Goal: Task Accomplishment & Management: Manage account settings

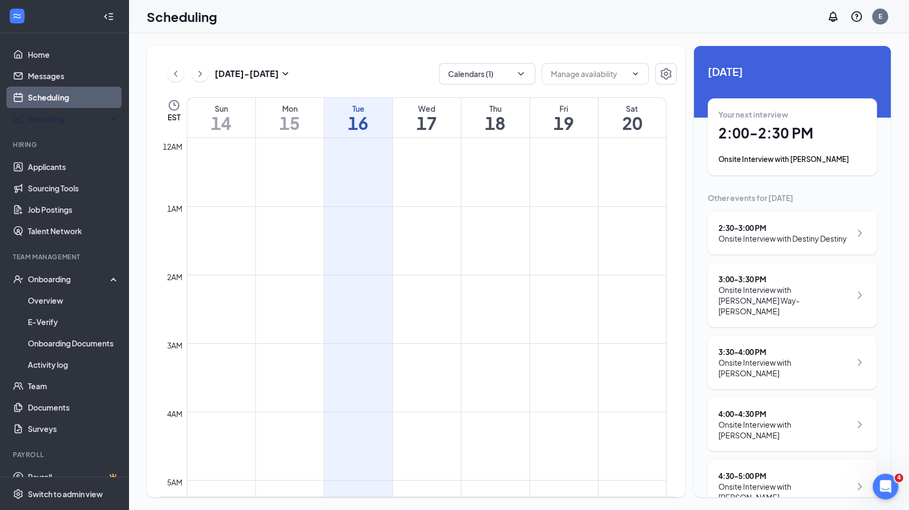
scroll to position [789, 0]
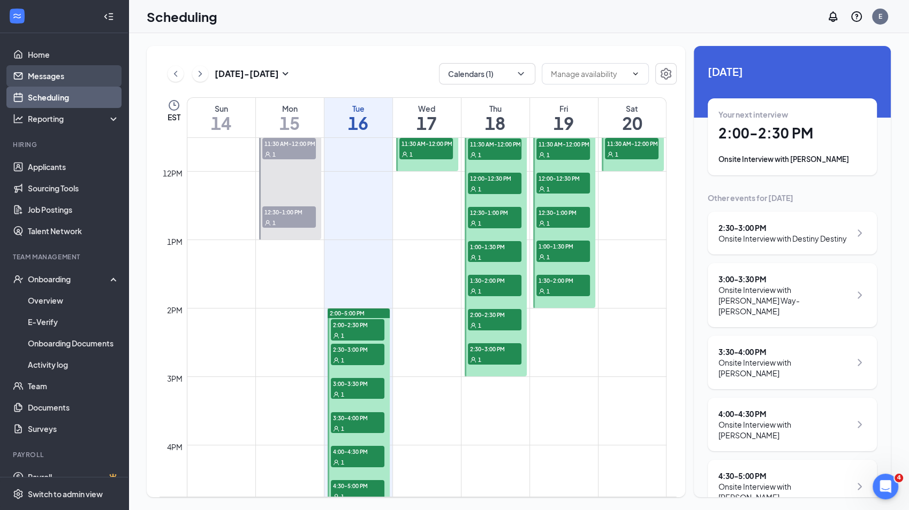
click at [52, 77] on link "Messages" at bounding box center [73, 75] width 91 height 21
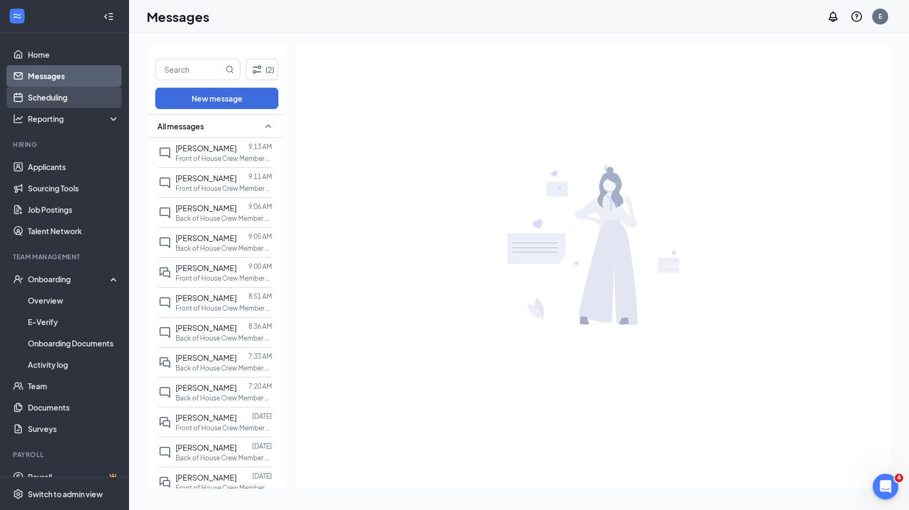
click at [50, 96] on link "Scheduling" at bounding box center [73, 97] width 91 height 21
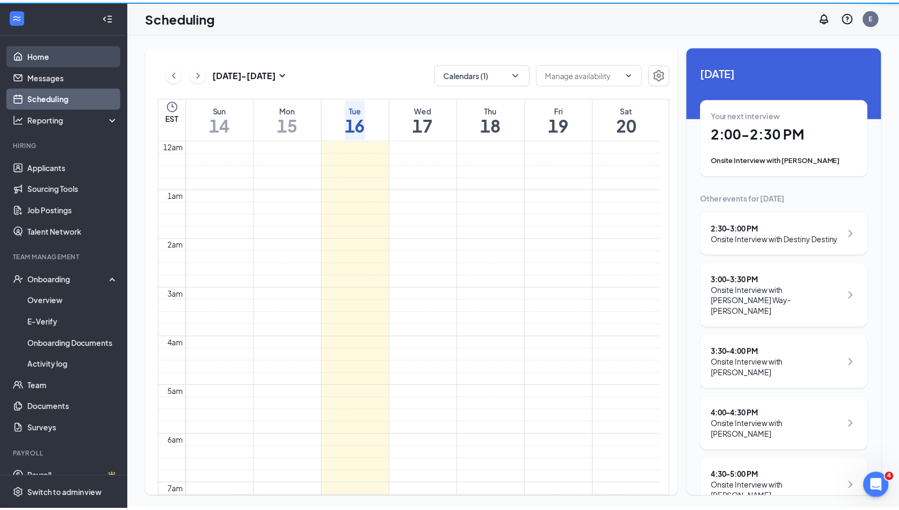
scroll to position [526, 0]
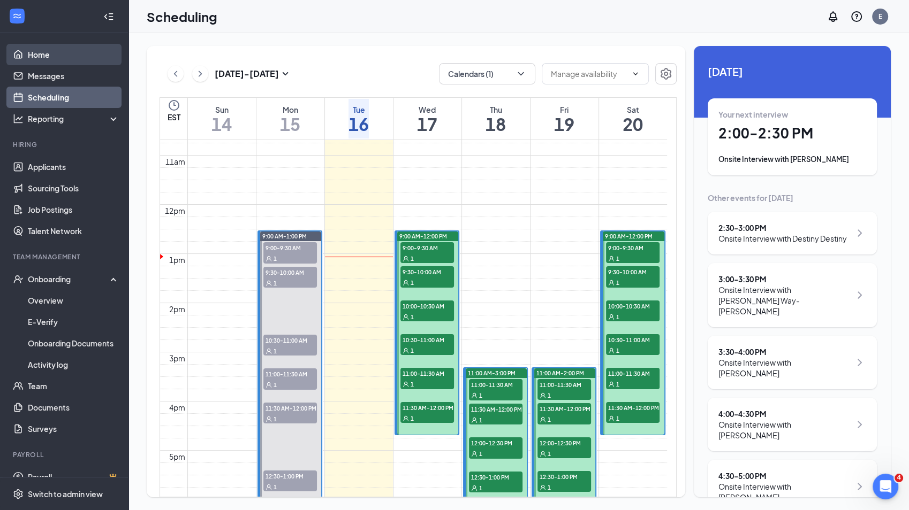
click at [41, 54] on link "Home" at bounding box center [73, 54] width 91 height 21
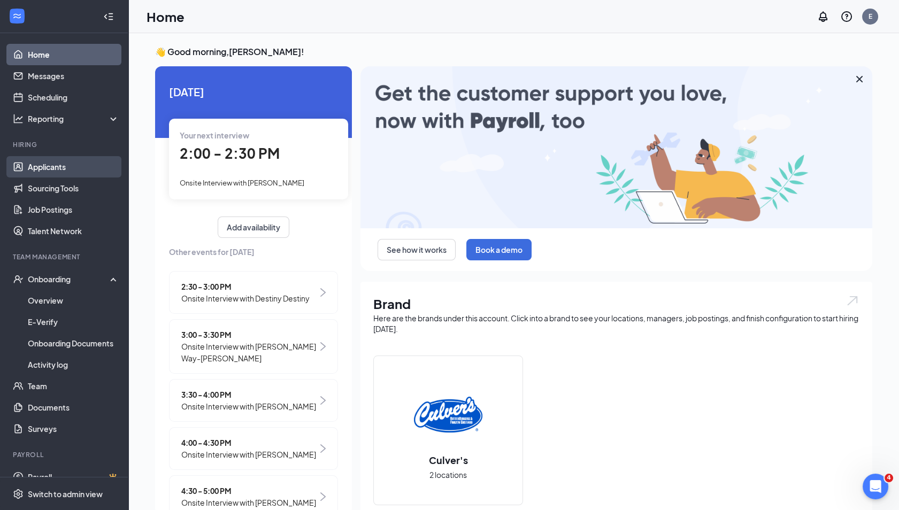
click at [50, 173] on link "Applicants" at bounding box center [73, 166] width 91 height 21
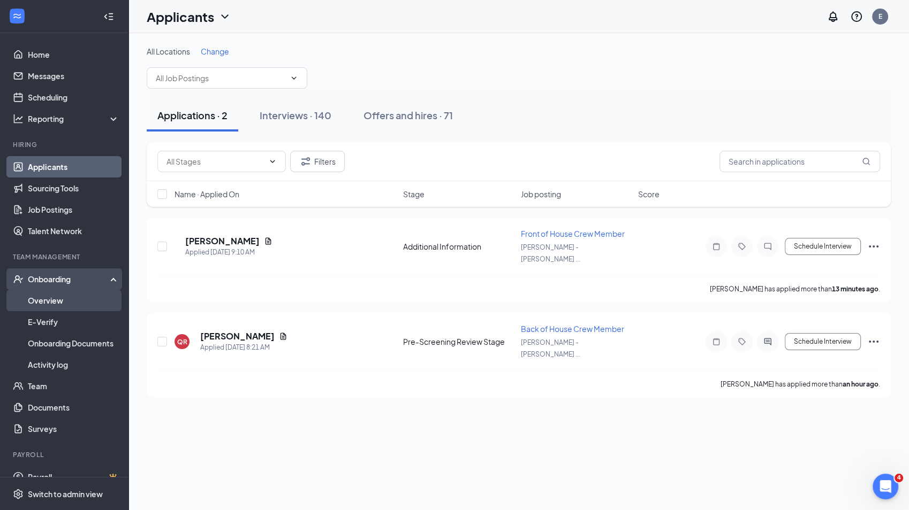
click at [52, 302] on link "Overview" at bounding box center [73, 300] width 91 height 21
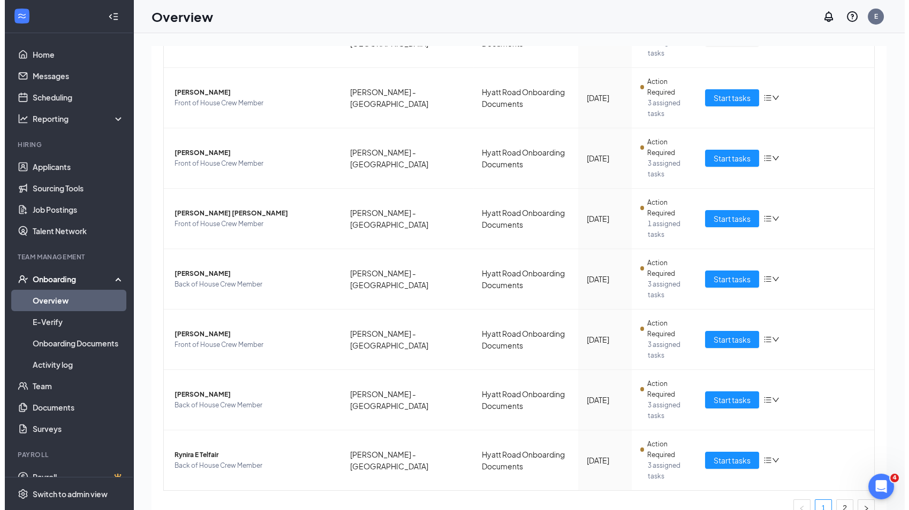
scroll to position [418, 0]
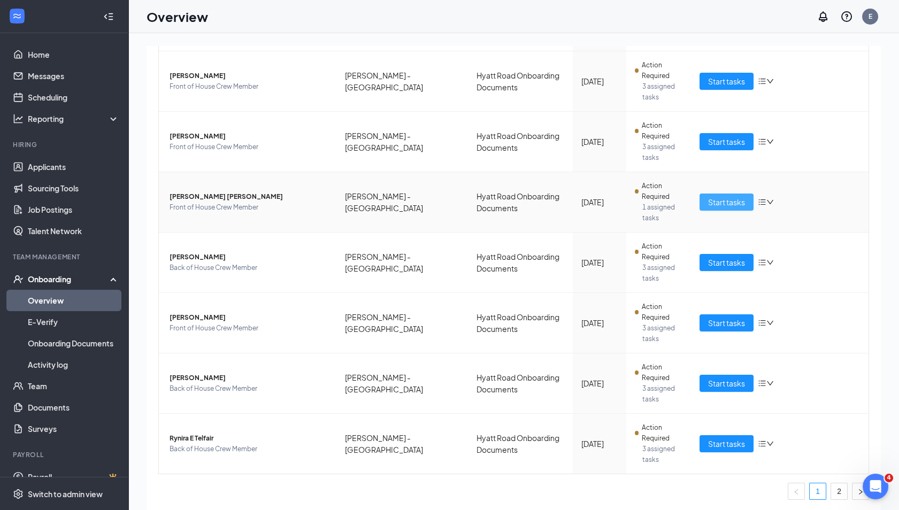
click at [709, 197] on span "Start tasks" at bounding box center [726, 202] width 37 height 12
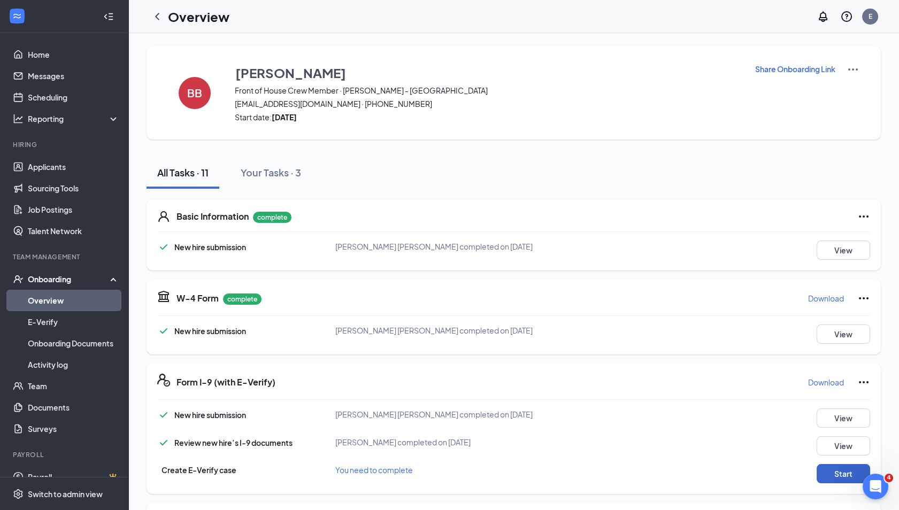
click at [822, 468] on button "Start" at bounding box center [844, 473] width 54 height 19
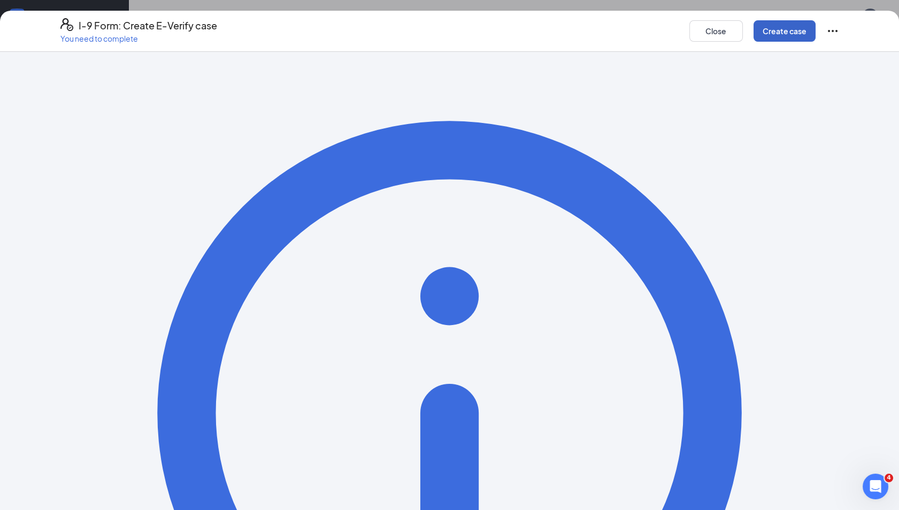
click at [792, 33] on button "Create case" at bounding box center [785, 30] width 62 height 21
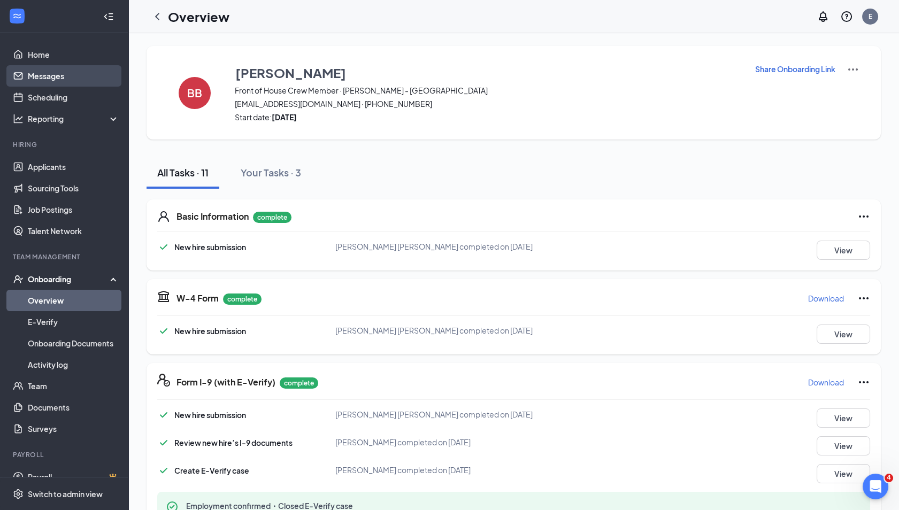
click at [55, 75] on link "Messages" at bounding box center [73, 75] width 91 height 21
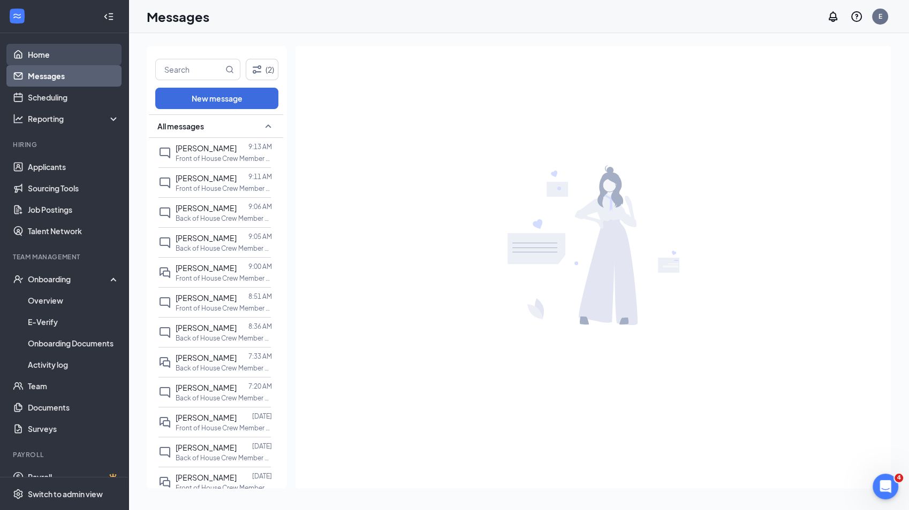
click at [49, 56] on link "Home" at bounding box center [73, 54] width 91 height 21
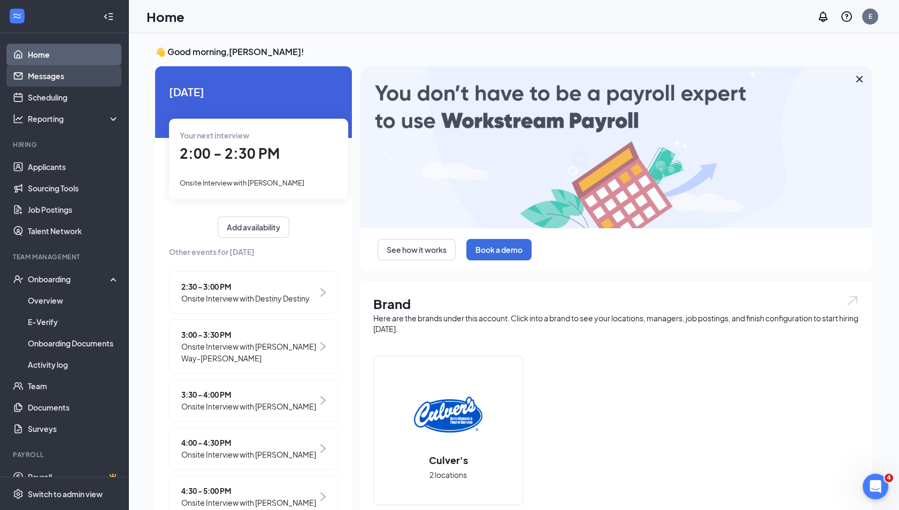
click at [51, 74] on link "Messages" at bounding box center [73, 75] width 91 height 21
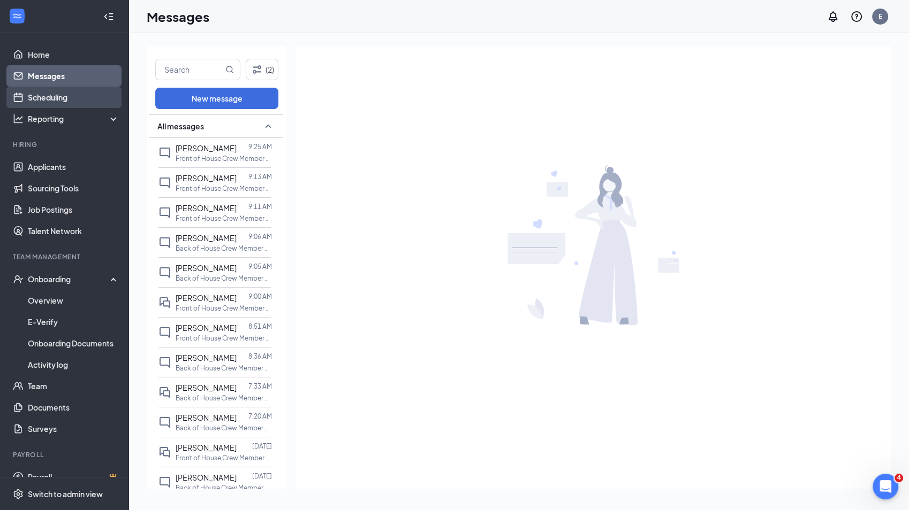
click at [59, 101] on link "Scheduling" at bounding box center [73, 97] width 91 height 21
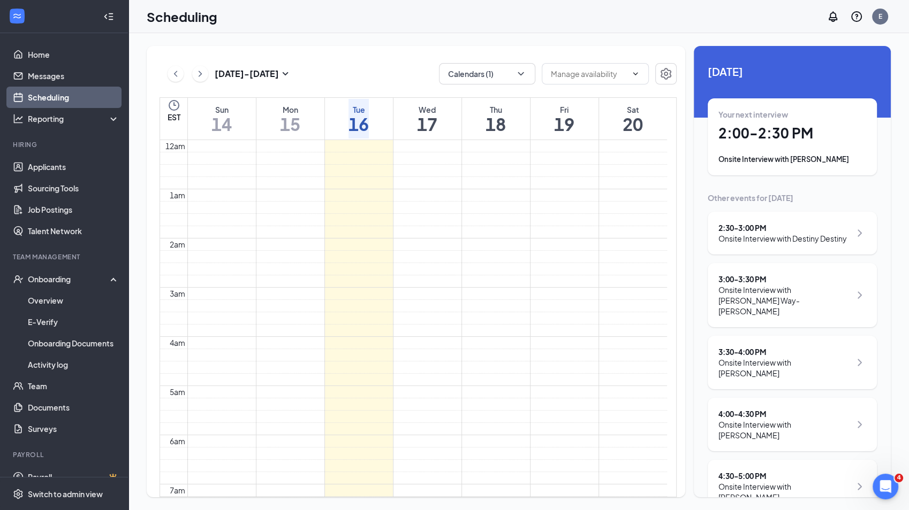
scroll to position [526, 0]
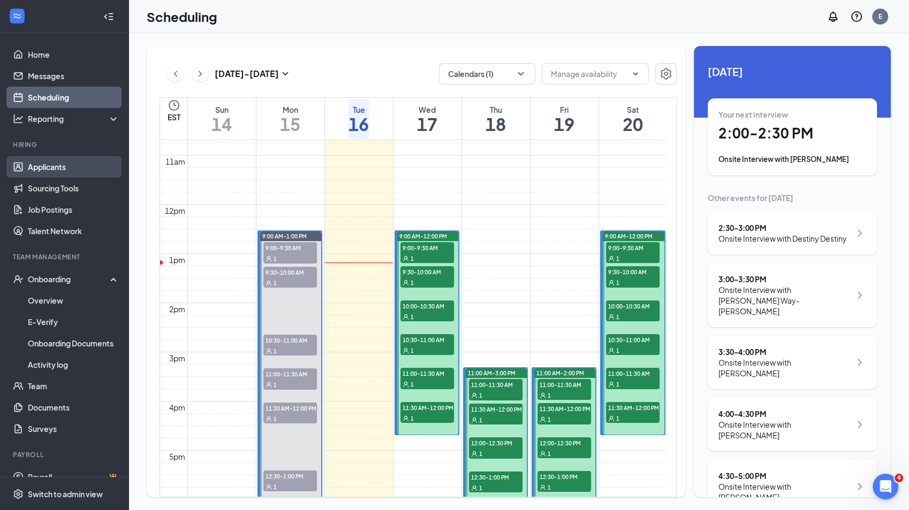
click at [56, 173] on link "Applicants" at bounding box center [73, 166] width 91 height 21
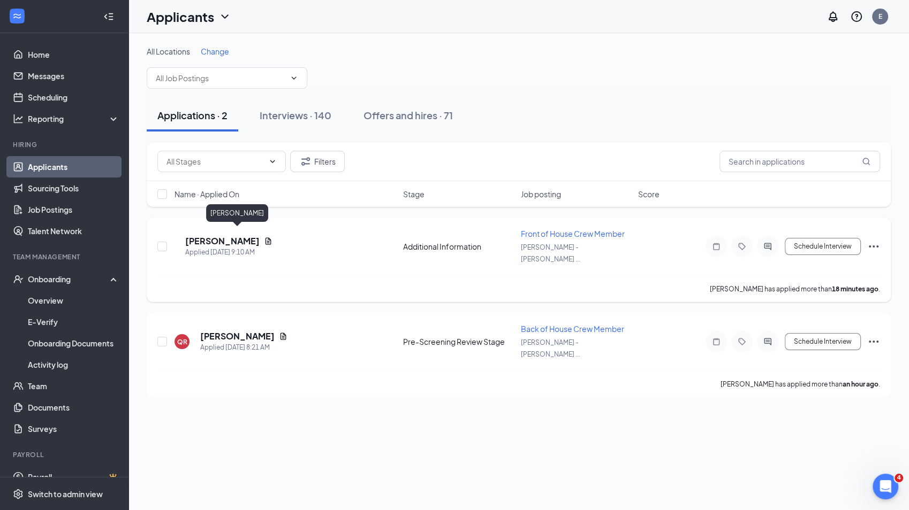
click at [244, 235] on h5 "[PERSON_NAME]" at bounding box center [222, 241] width 74 height 12
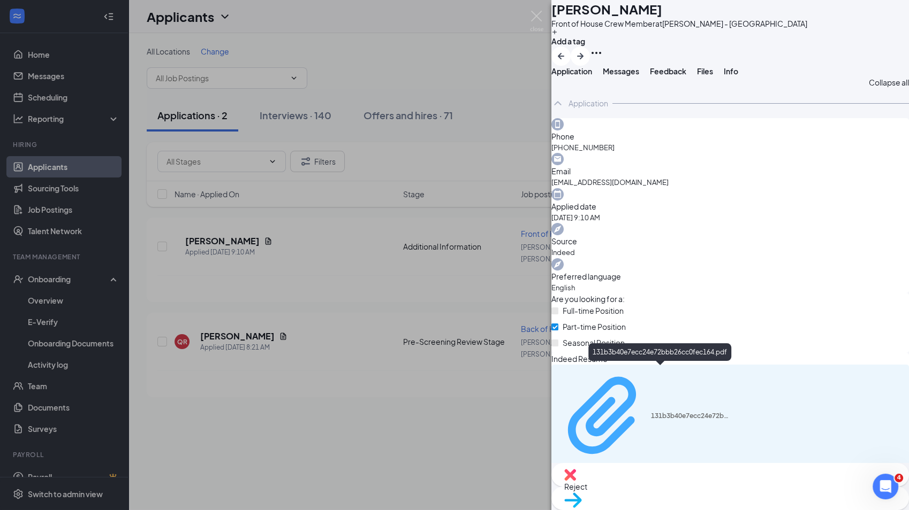
click at [679, 412] on div "131b3b40e7ecc24e72bbb26cc0fec164.pdf" at bounding box center [691, 416] width 80 height 9
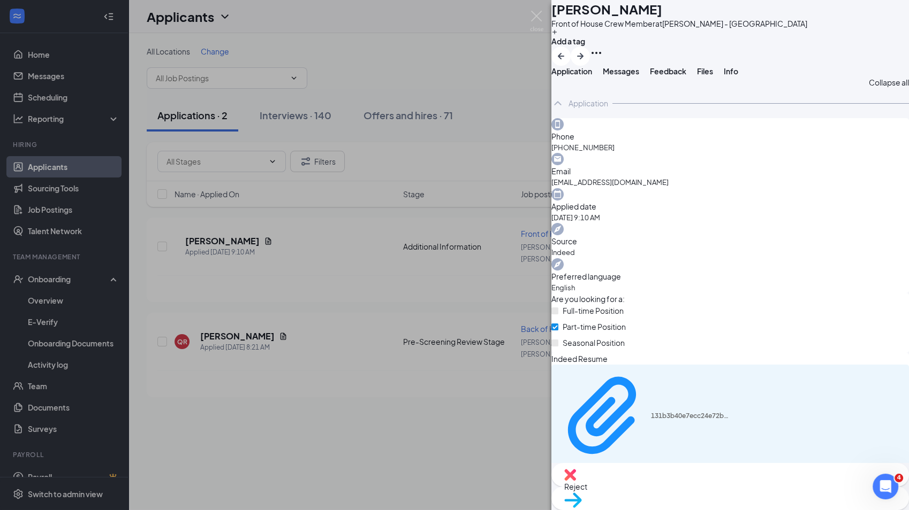
click at [758, 508] on span "Move to stage" at bounding box center [730, 514] width 332 height 12
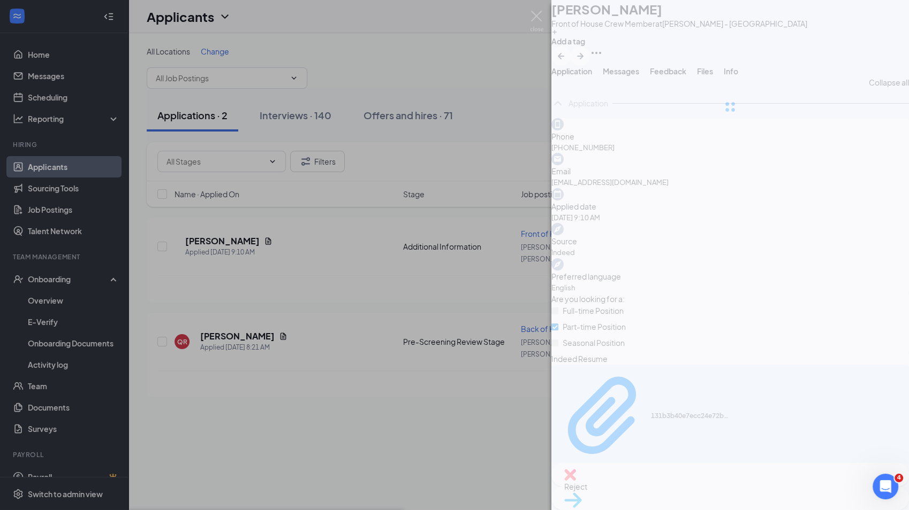
type input "Pre-Screening (next stage)"
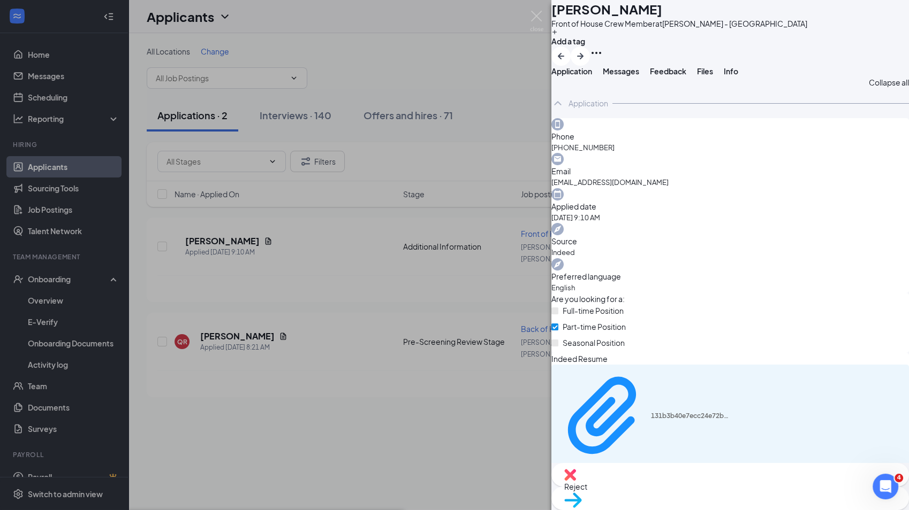
click at [771, 474] on div "Are you legally eligible to work in the [GEOGRAPHIC_DATA]? yes (Correct) no" at bounding box center [729, 496] width 357 height 44
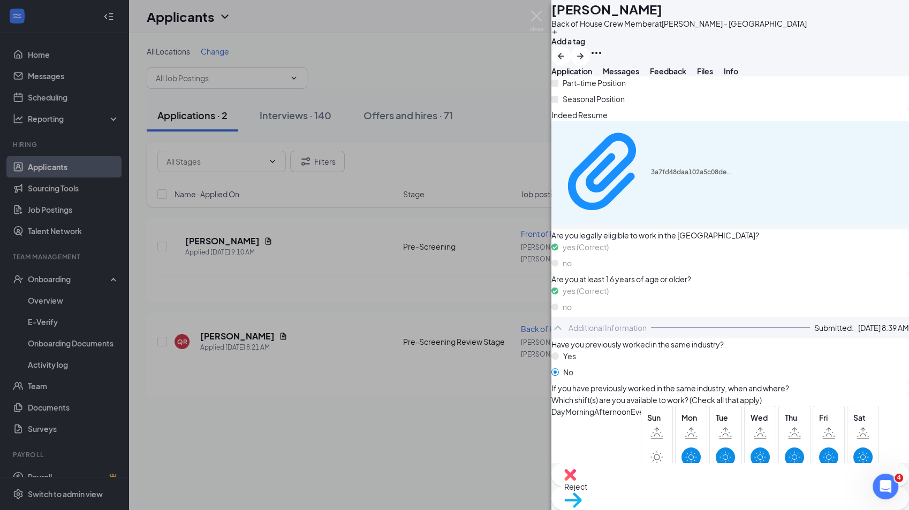
scroll to position [185, 0]
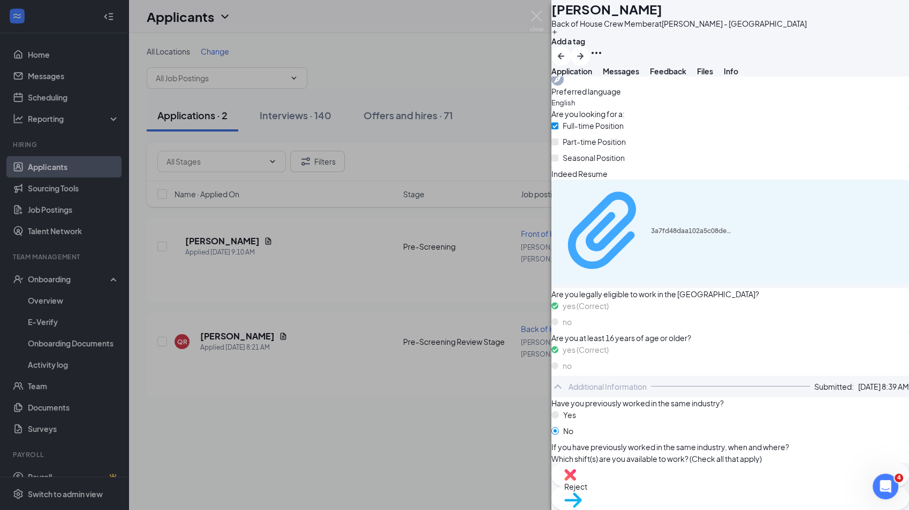
click at [731, 227] on div "3a7fd48daa102a5c08defbe42c7972ef.pdf" at bounding box center [691, 231] width 80 height 9
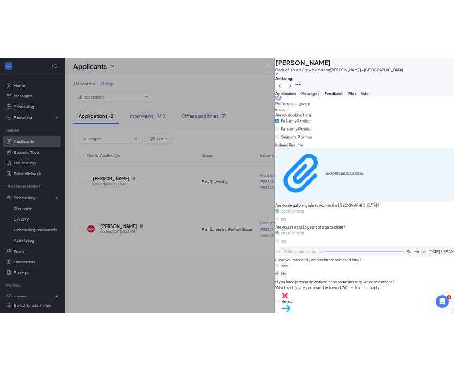
scroll to position [570, 0]
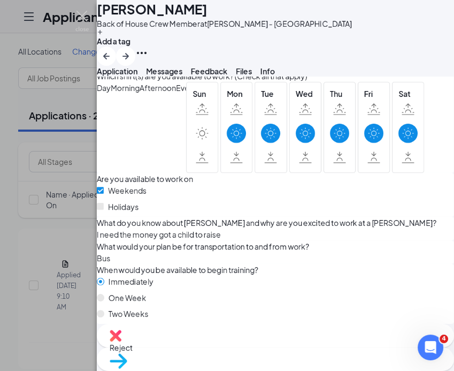
click at [220, 346] on span "Reject" at bounding box center [276, 347] width 332 height 12
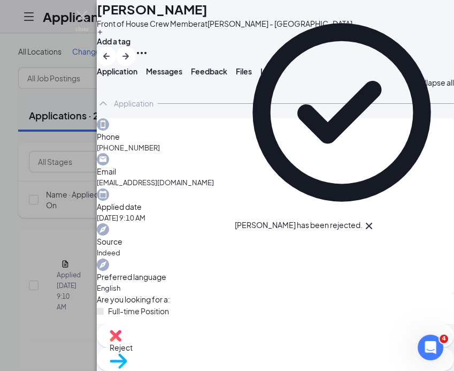
click at [306, 369] on span "Move to stage" at bounding box center [276, 375] width 332 height 12
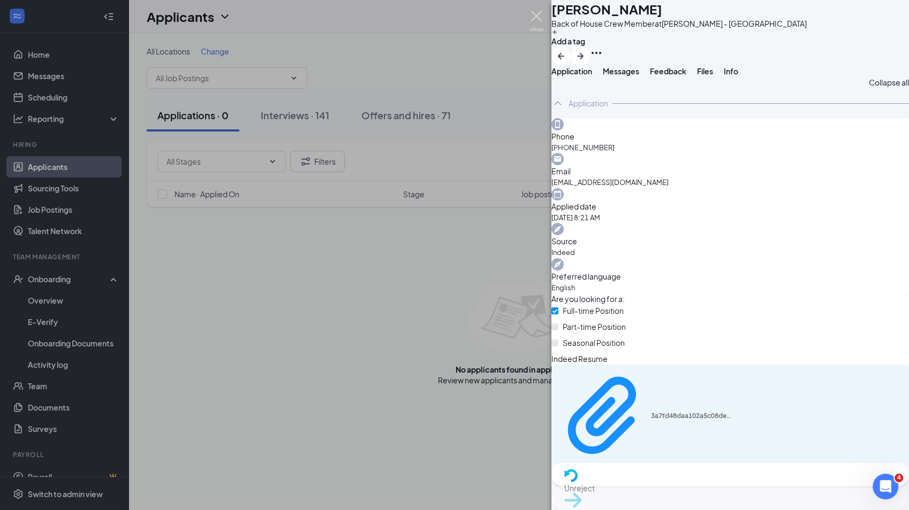
click at [535, 16] on img at bounding box center [536, 21] width 13 height 21
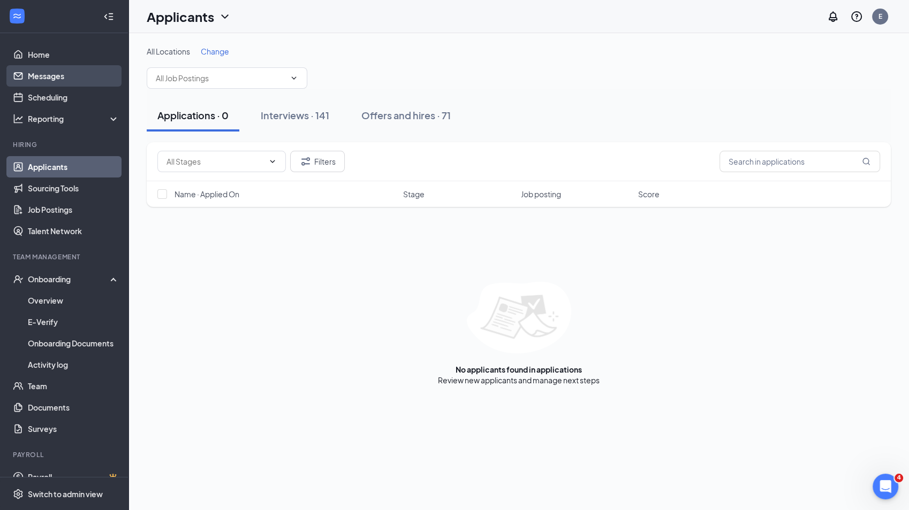
click at [60, 78] on link "Messages" at bounding box center [73, 75] width 91 height 21
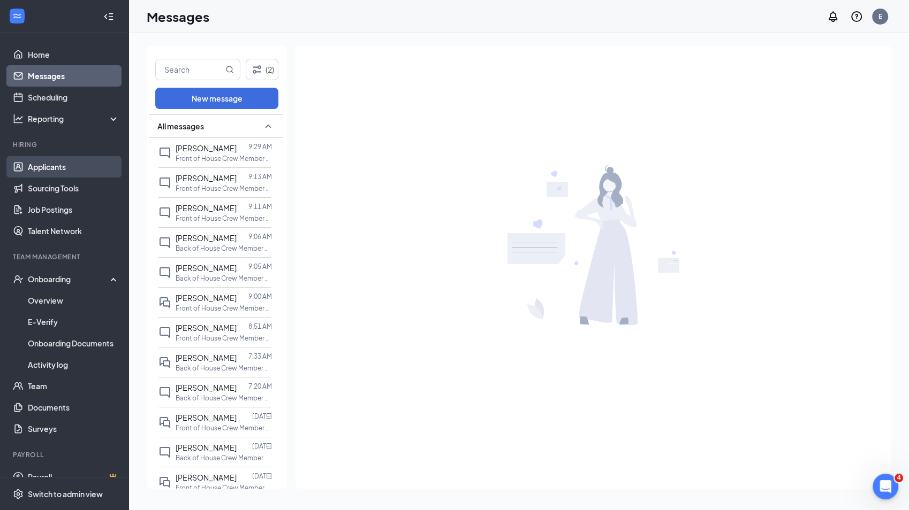
click at [60, 169] on link "Applicants" at bounding box center [73, 166] width 91 height 21
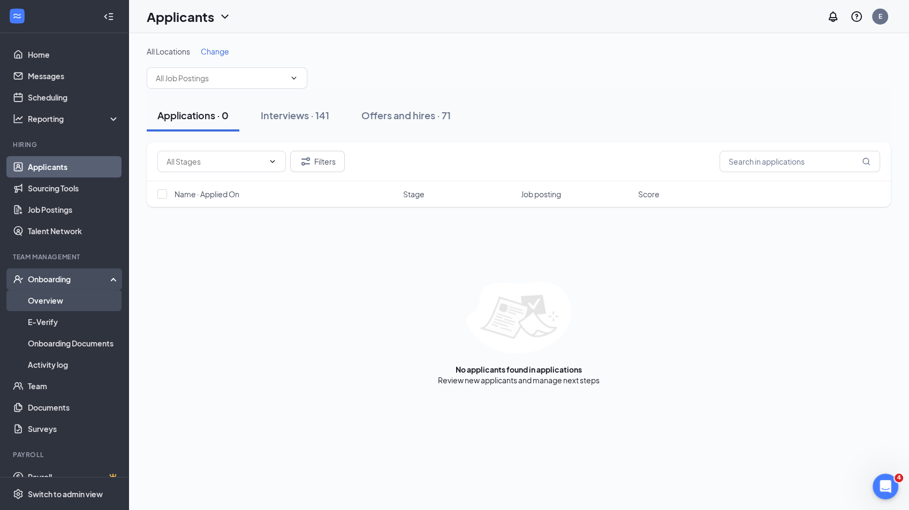
click at [41, 302] on link "Overview" at bounding box center [73, 300] width 91 height 21
